Goal: Information Seeking & Learning: Learn about a topic

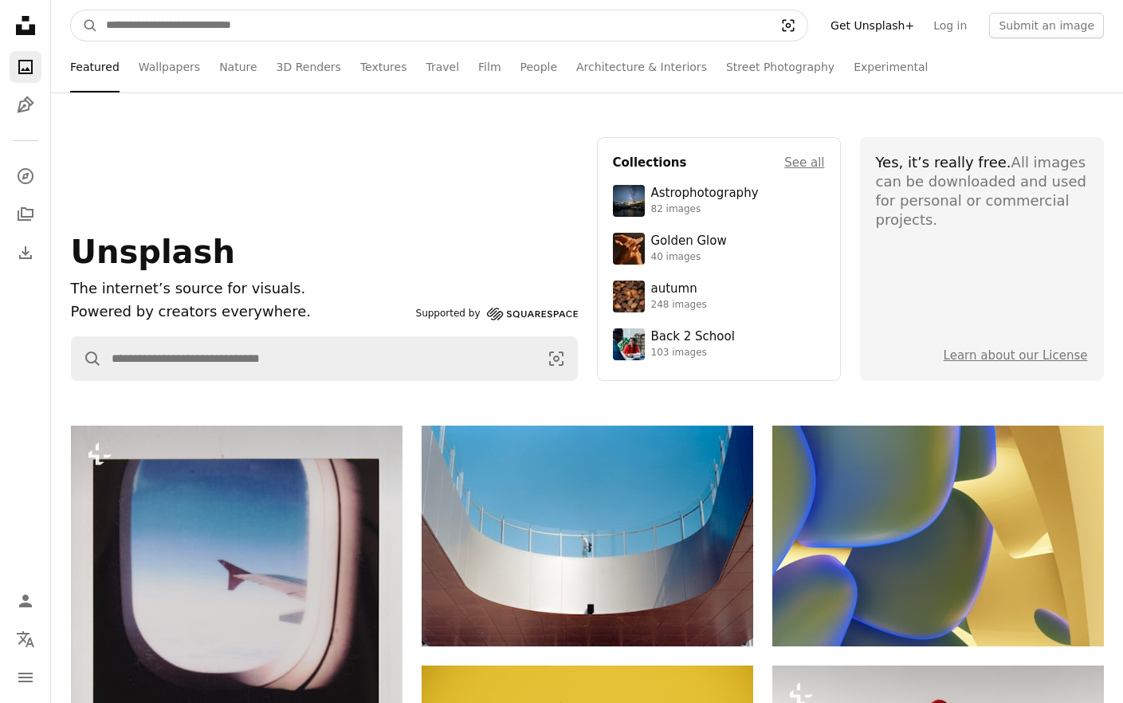
click at [804, 26] on icon "Visual search" at bounding box center [788, 26] width 38 height 16
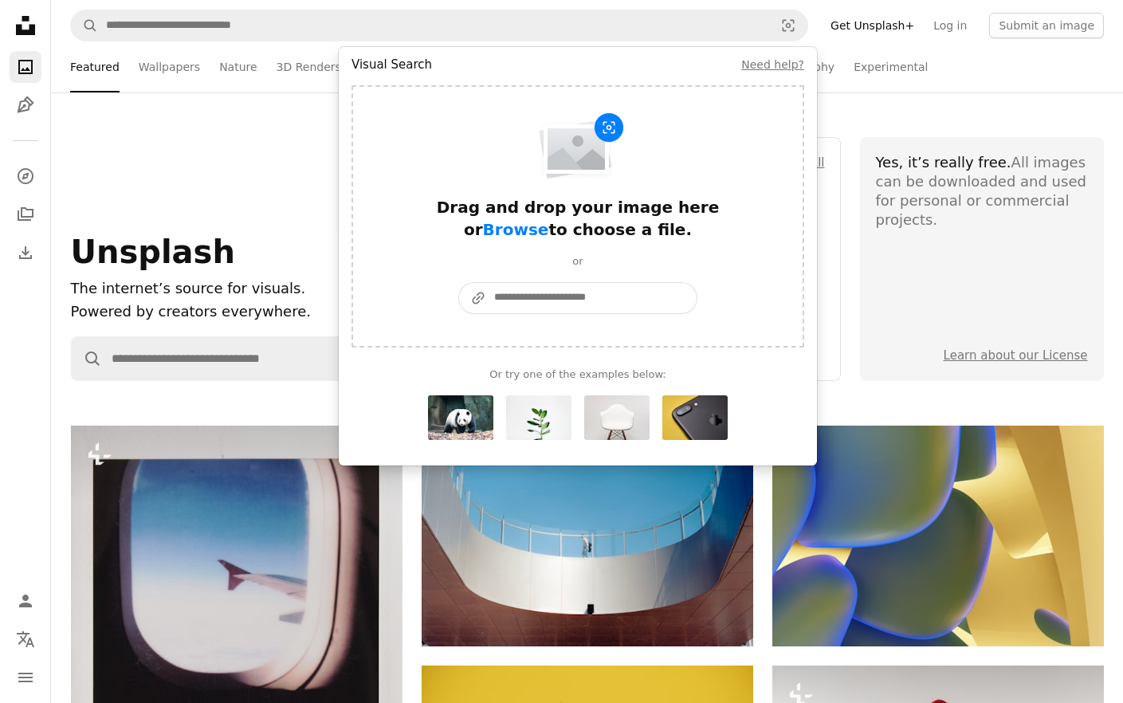
click at [556, 296] on input "A URL sharing icon (chains) Paste an image or a URL" at bounding box center [591, 298] width 210 height 30
click at [558, 162] on img "Visual search form" at bounding box center [578, 147] width 94 height 71
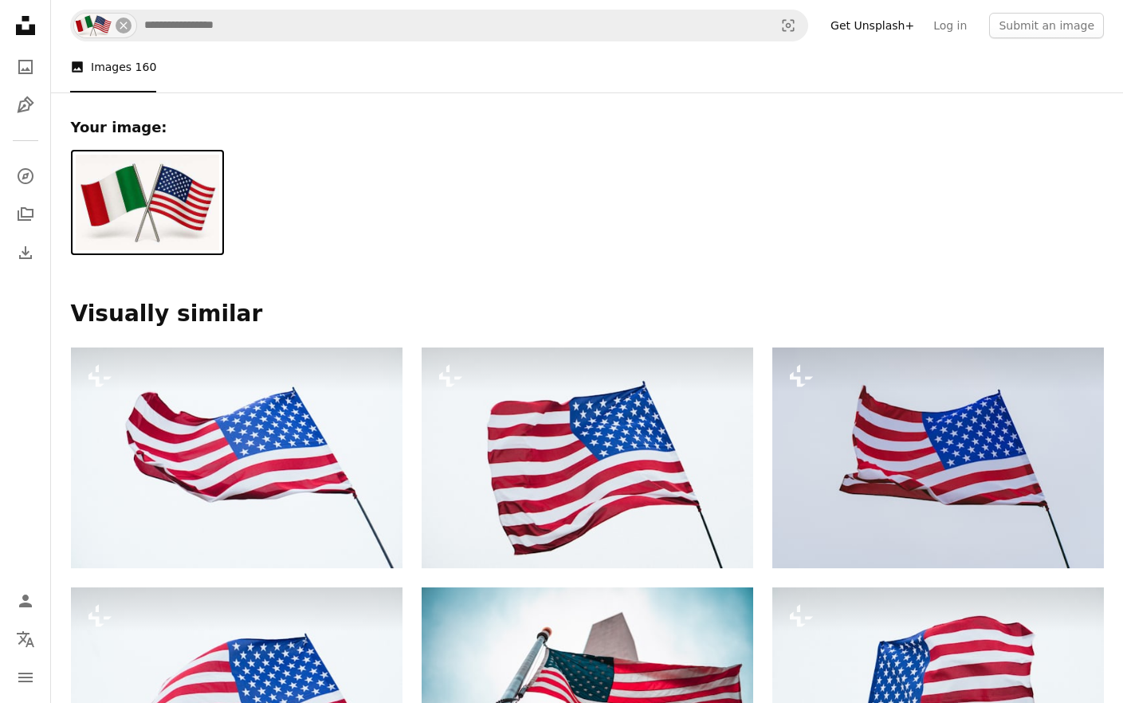
click at [711, 243] on div "Your image: Visually similar" at bounding box center [587, 210] width 1071 height 236
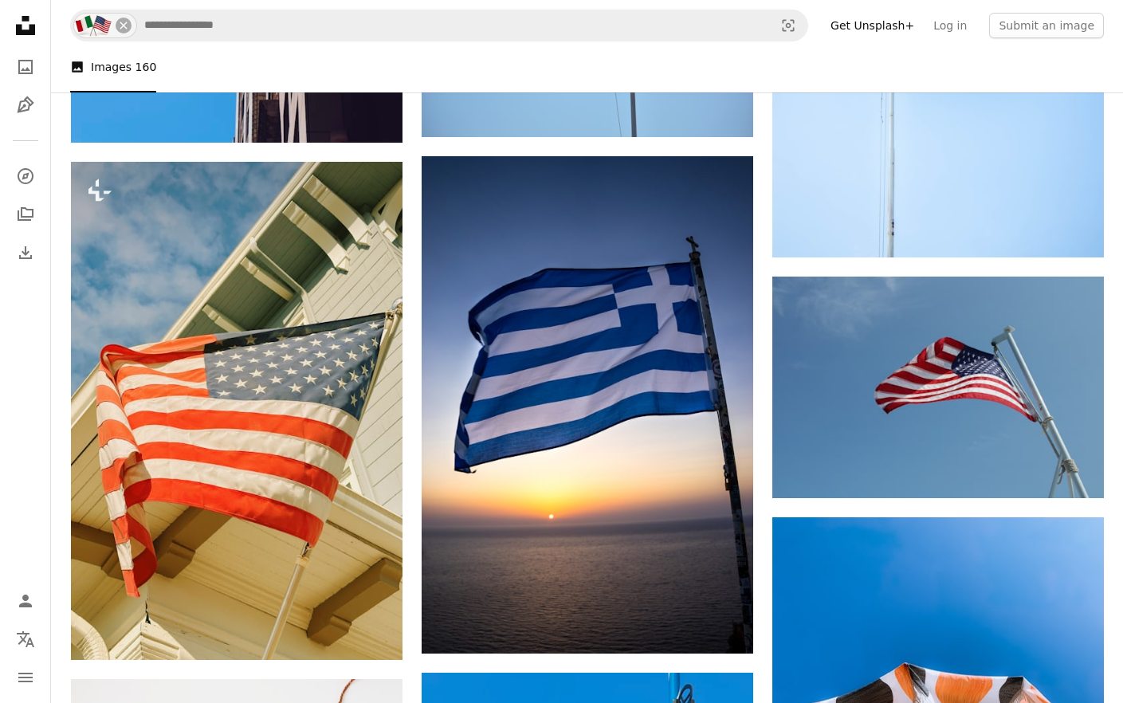
scroll to position [10361, 0]
